Goal: Task Accomplishment & Management: Use online tool/utility

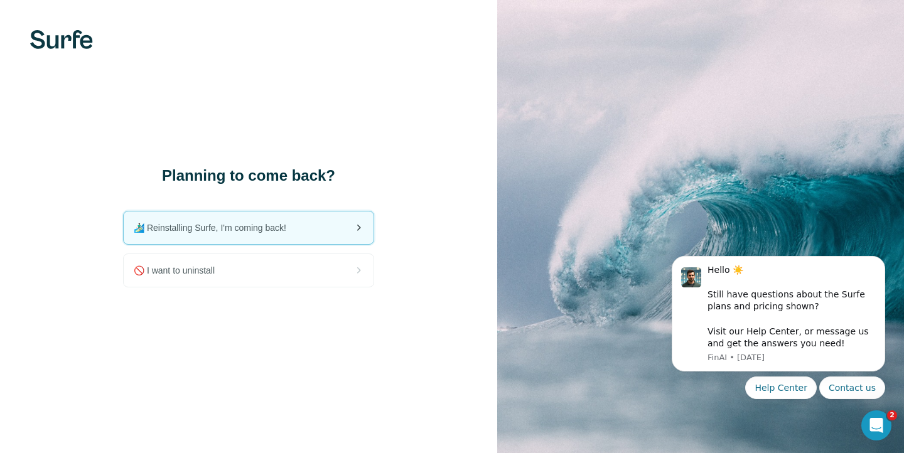
click at [313, 223] on div "🏄🏻‍♂️ Reinstalling Surfe, I'm coming back!" at bounding box center [249, 228] width 250 height 33
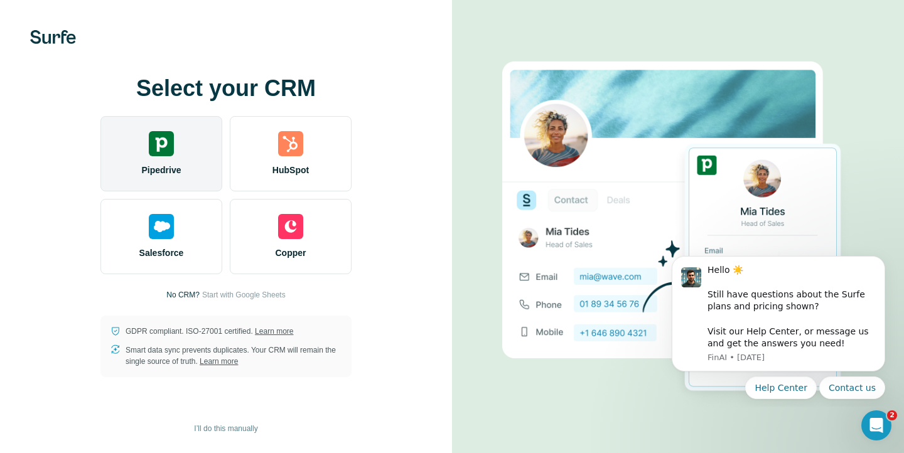
click at [154, 153] on img at bounding box center [161, 143] width 25 height 25
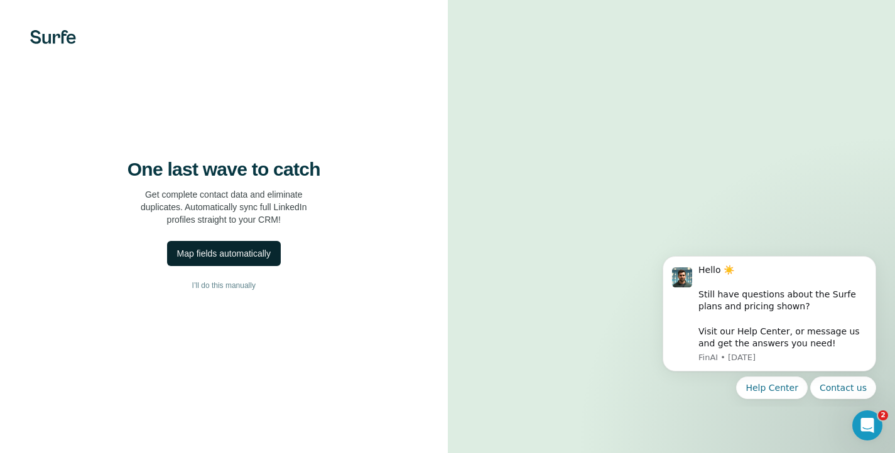
click at [227, 260] on div "Map fields automatically" at bounding box center [224, 253] width 94 height 13
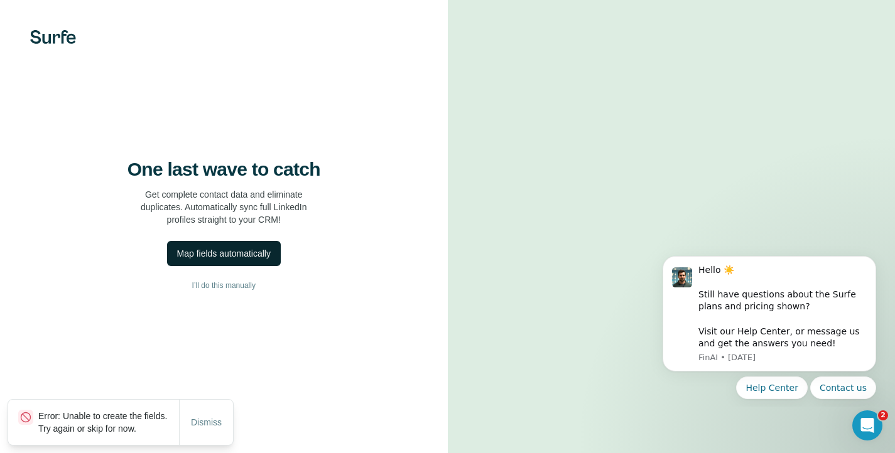
click at [214, 418] on span "Dismiss" at bounding box center [206, 422] width 31 height 13
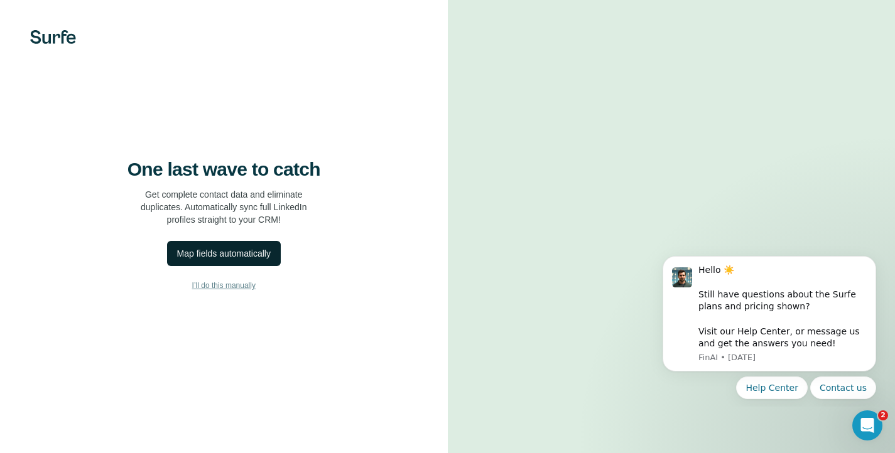
click at [236, 291] on span "I’ll do this manually" at bounding box center [223, 285] width 63 height 11
